Goal: Answer question/provide support

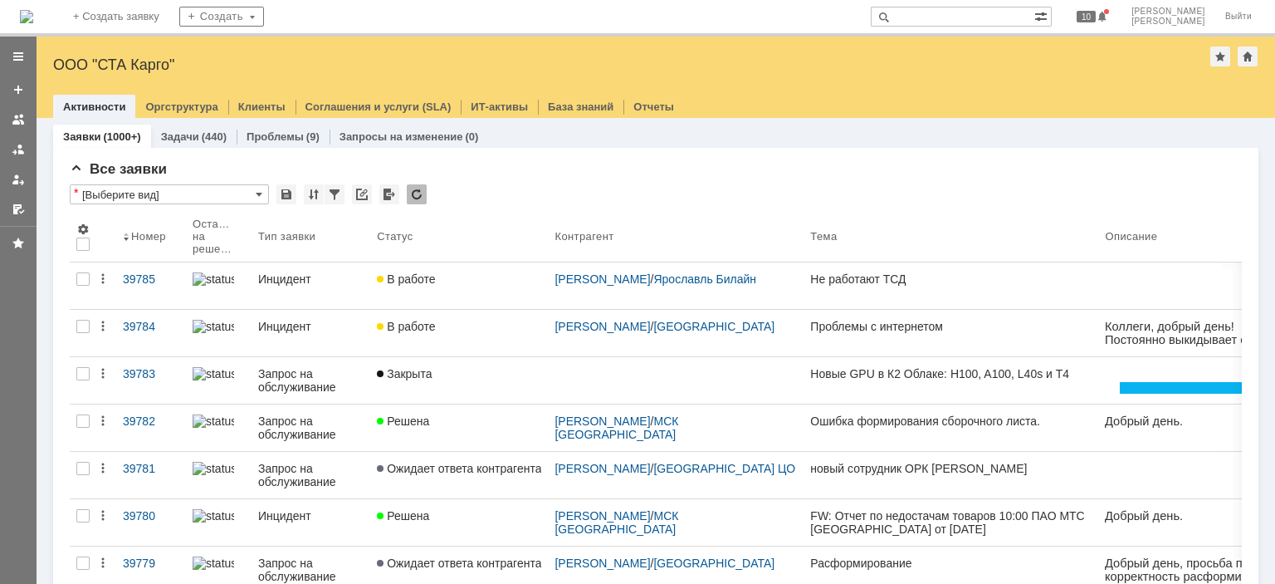
drag, startPoint x: 467, startPoint y: 561, endPoint x: 301, endPoint y: 414, distance: 221.7
click at [468, 563] on span "Ожидает ответа контрагента" at bounding box center [459, 562] width 164 height 13
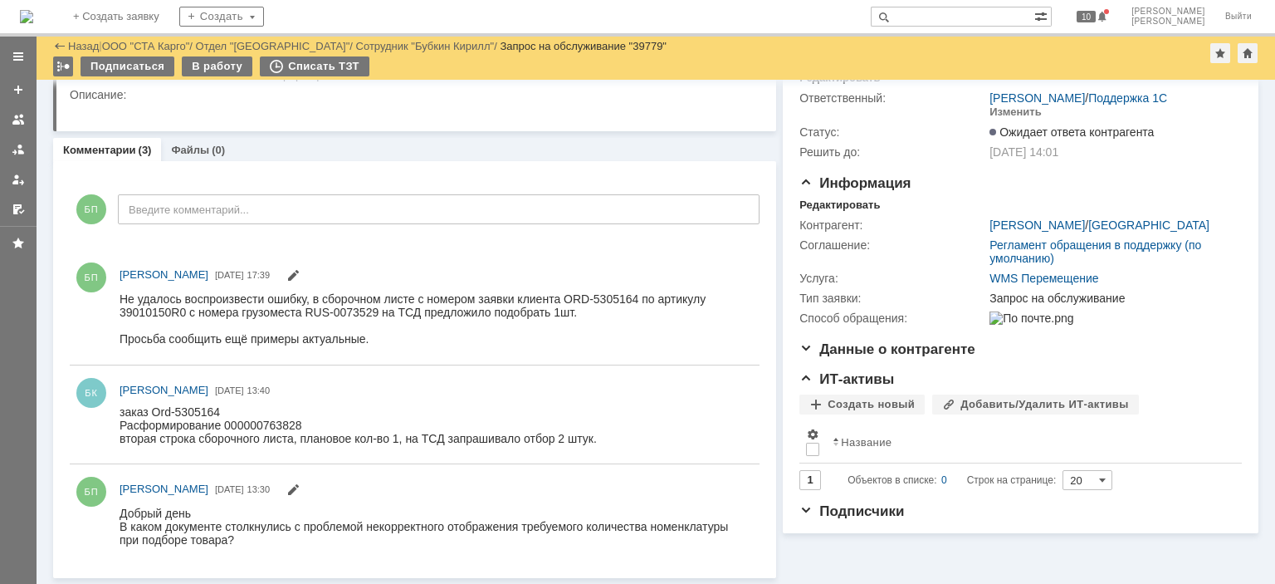
scroll to position [78, 0]
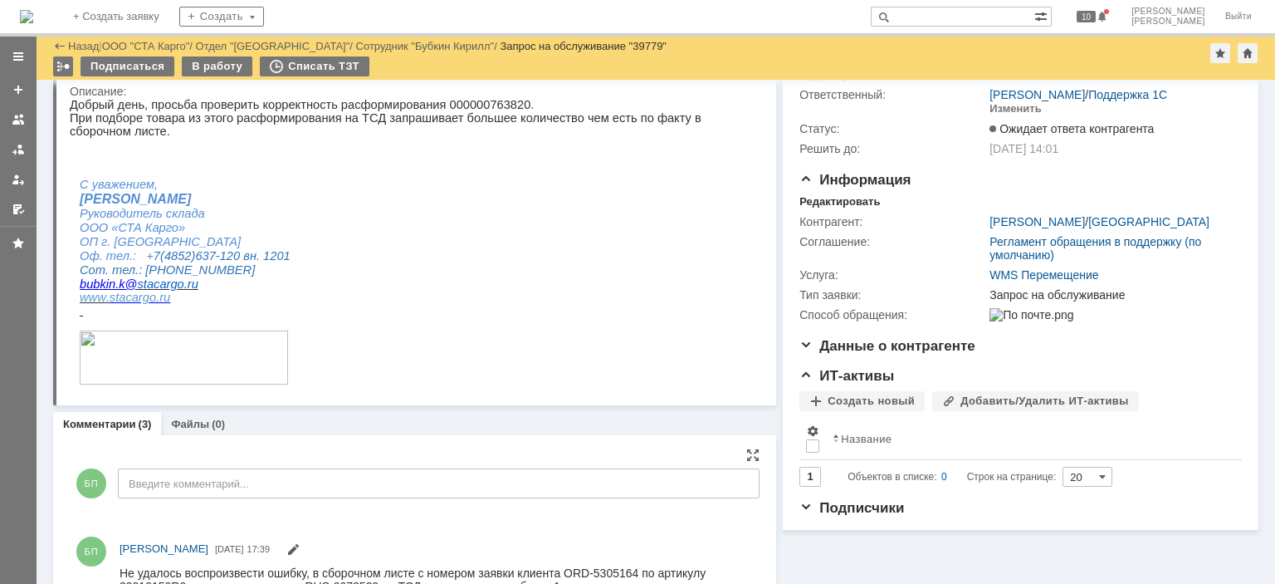
click at [207, 497] on div "БП Введите комментарий..." at bounding box center [415, 485] width 690 height 77
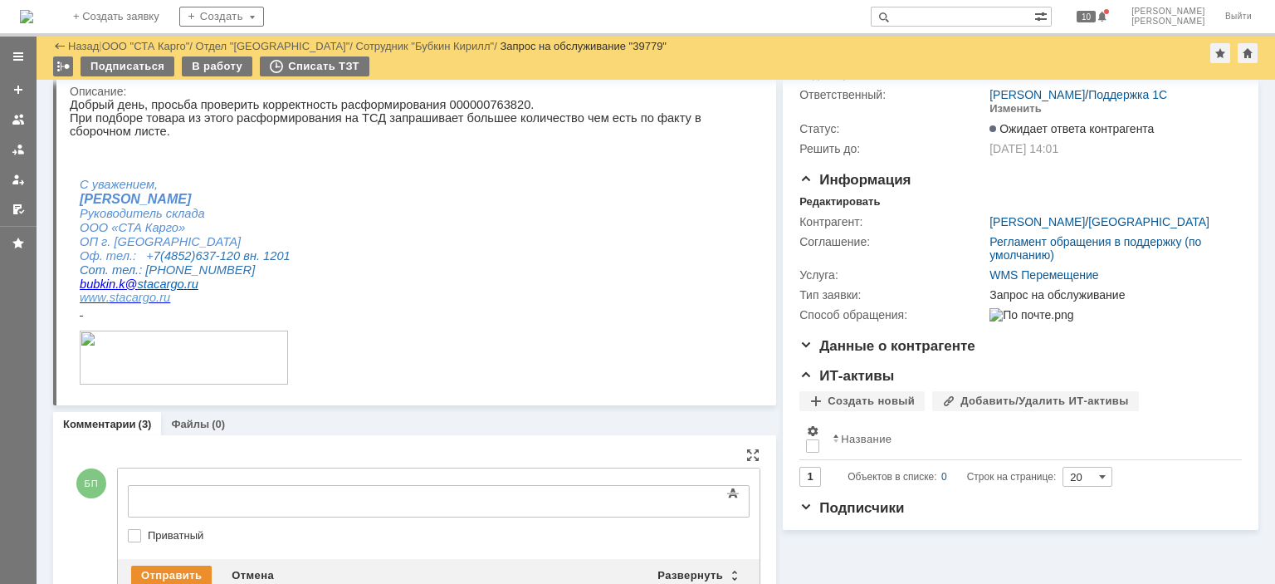
scroll to position [0, 0]
click at [218, 492] on div at bounding box center [263, 498] width 236 height 13
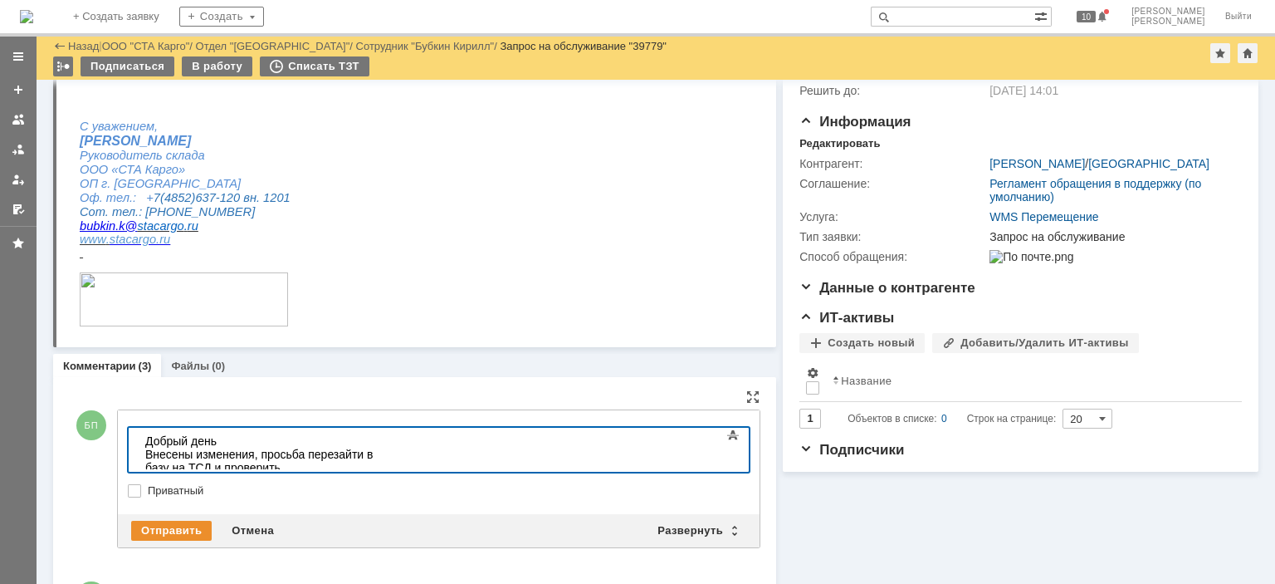
scroll to position [161, 0]
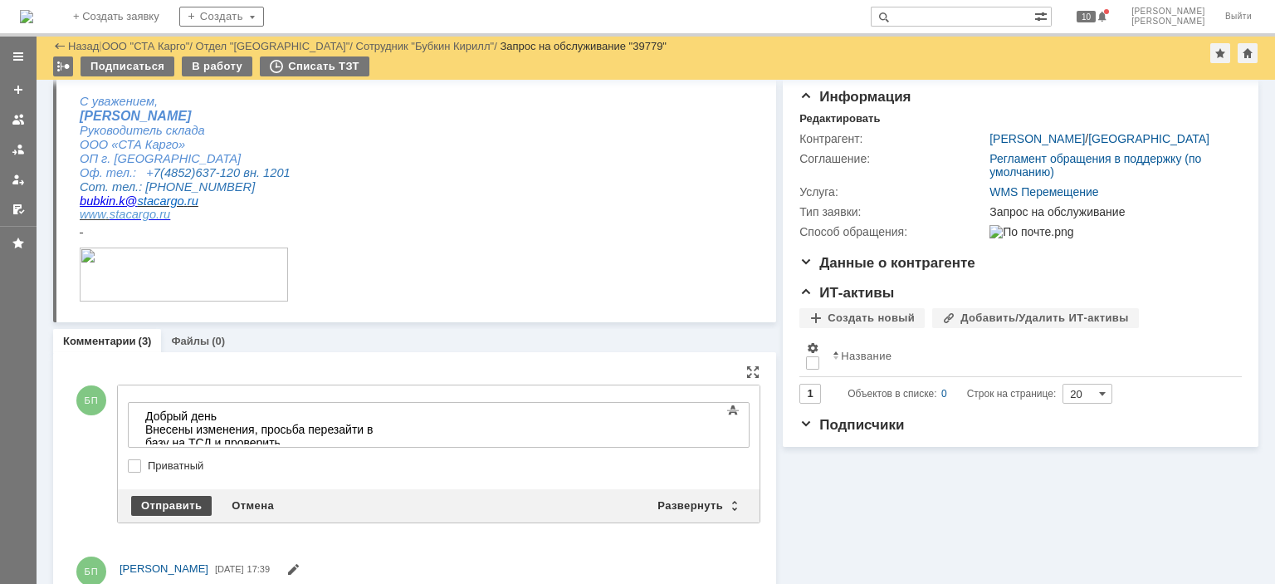
click at [182, 510] on div "Отправить" at bounding box center [171, 506] width 81 height 20
